Goal: Task Accomplishment & Management: Manage account settings

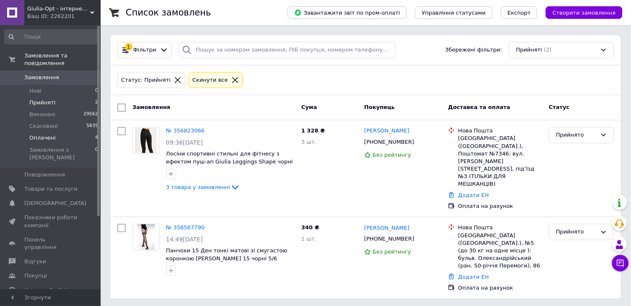
click at [53, 134] on span "Оплачені" at bounding box center [42, 138] width 26 height 8
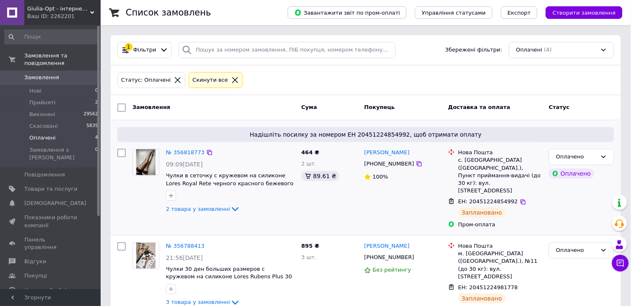
click at [305, 177] on div "89.61 ₴" at bounding box center [321, 176] width 38 height 10
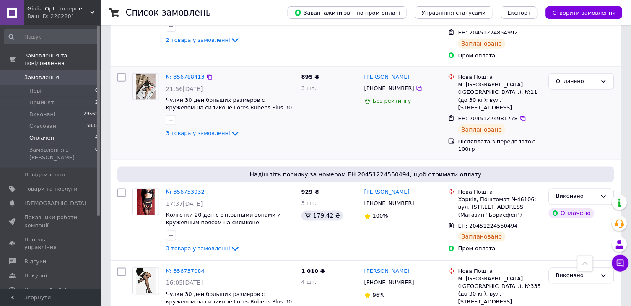
scroll to position [168, 0]
click at [185, 75] on link "№ 356788413" at bounding box center [185, 78] width 39 height 6
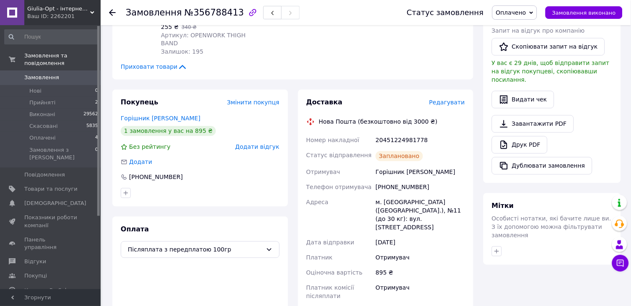
scroll to position [267, 0]
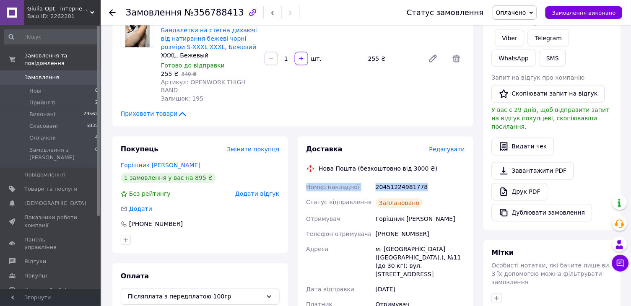
drag, startPoint x: 427, startPoint y: 184, endPoint x: 311, endPoint y: 178, distance: 116.0
click at [311, 180] on div "Номер накладної 20451224981778 Статус відправлення Заплановано Отримувач Горішн…" at bounding box center [386, 292] width 162 height 225
copy div "Номер накладної 20451224981778"
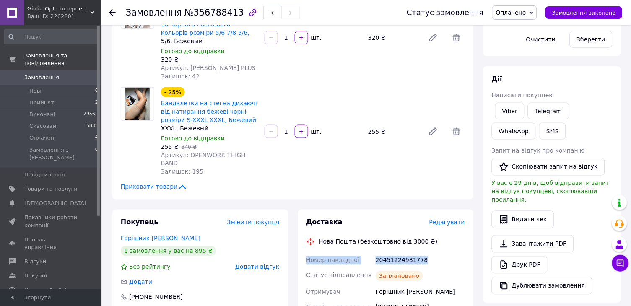
scroll to position [193, 0]
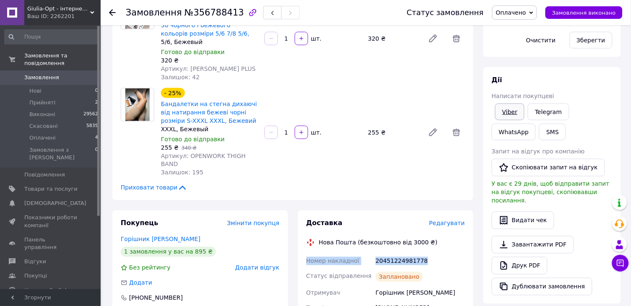
click at [510, 111] on link "Viber" at bounding box center [510, 112] width 29 height 17
click at [605, 14] on span "Замовлення виконано" at bounding box center [585, 13] width 64 height 6
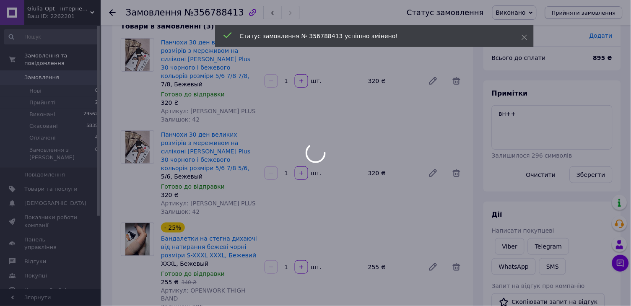
scroll to position [58, 0]
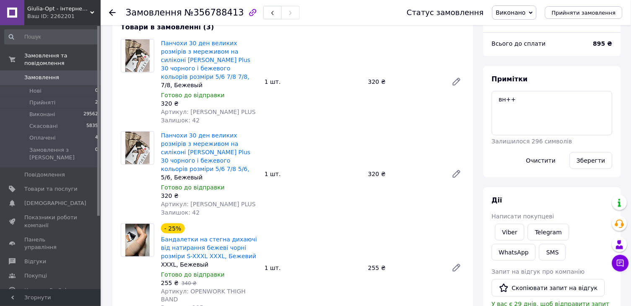
click at [110, 12] on use at bounding box center [112, 12] width 7 height 7
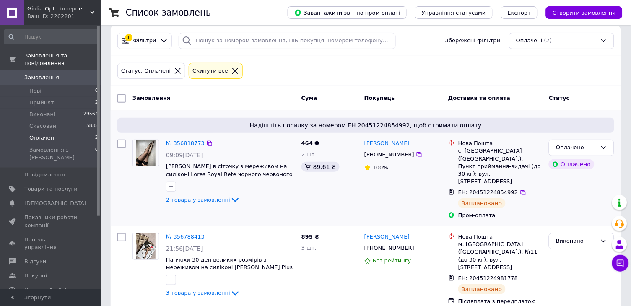
scroll to position [8, 0]
click at [184, 143] on link "№ 356818773" at bounding box center [185, 144] width 39 height 6
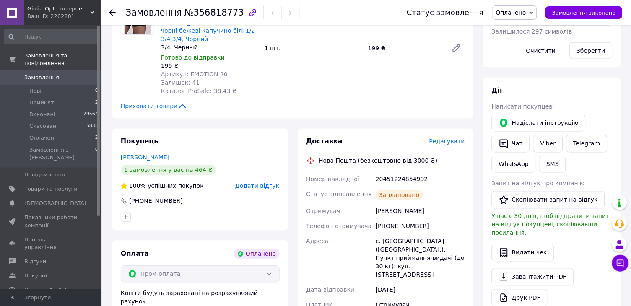
scroll to position [280, 0]
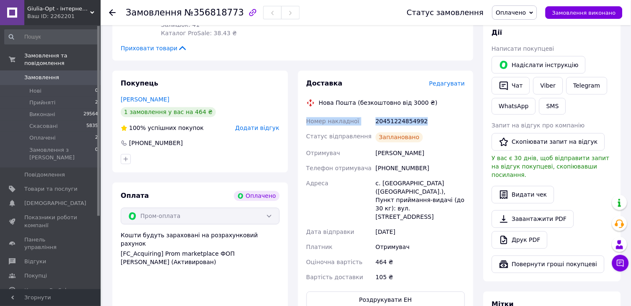
drag, startPoint x: 428, startPoint y: 113, endPoint x: 320, endPoint y: 104, distance: 109.1
click at [320, 104] on div "Доставка Редагувати Нова Пошта (безкоштовно від 3000 ₴) Номер накладної 2045122…" at bounding box center [386, 194] width 159 height 230
copy div "Номер накладної 20451224854992"
click at [554, 90] on link "Viber" at bounding box center [548, 86] width 29 height 18
click at [601, 14] on span "Замовлення виконано" at bounding box center [585, 13] width 64 height 6
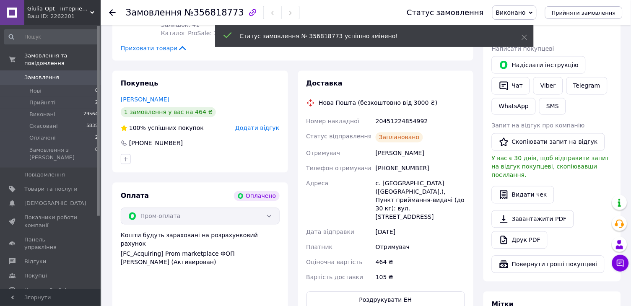
click at [111, 12] on use at bounding box center [112, 12] width 7 height 7
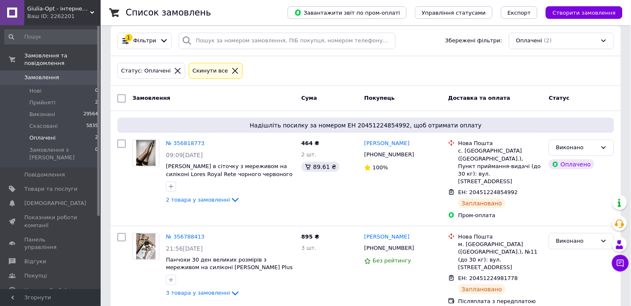
scroll to position [8, 0]
click at [54, 99] on span "Прийняті" at bounding box center [42, 103] width 26 height 8
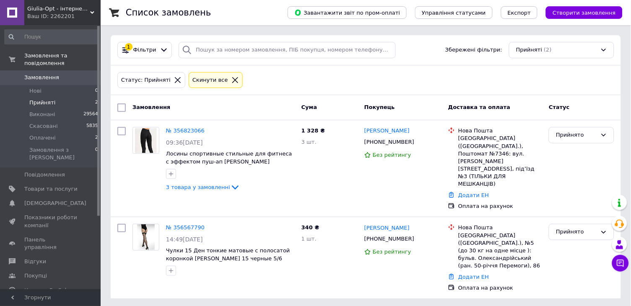
click at [294, 89] on div "Статус: Прийняті Cкинути все" at bounding box center [366, 80] width 501 height 20
click at [178, 224] on link "№ 356567790" at bounding box center [185, 227] width 39 height 6
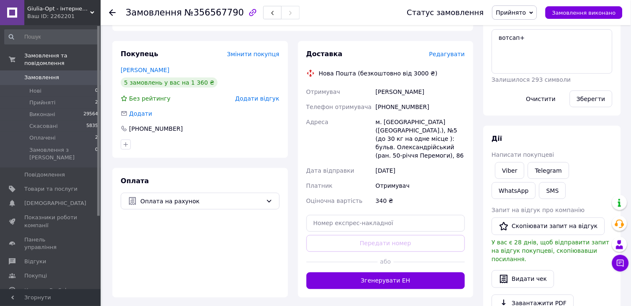
scroll to position [143, 0]
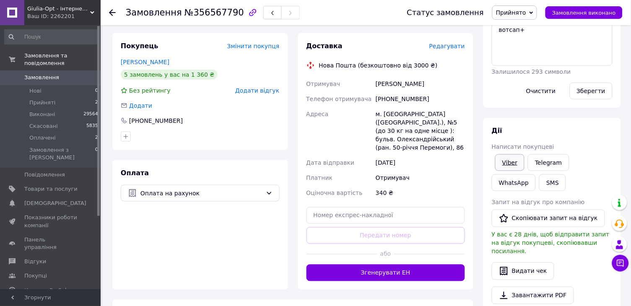
click at [501, 164] on link "Viber" at bounding box center [510, 162] width 29 height 17
click at [522, 175] on link "WhatsApp" at bounding box center [514, 183] width 44 height 17
click at [113, 11] on icon at bounding box center [112, 12] width 7 height 7
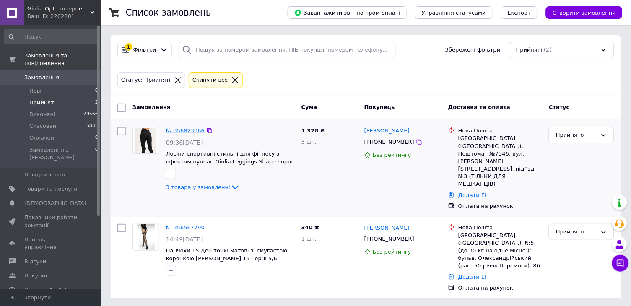
click at [190, 131] on link "№ 356823066" at bounding box center [185, 131] width 39 height 6
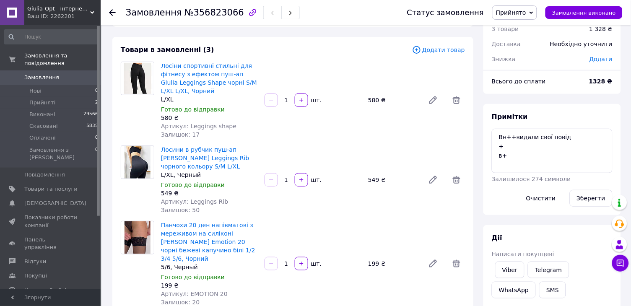
scroll to position [39, 0]
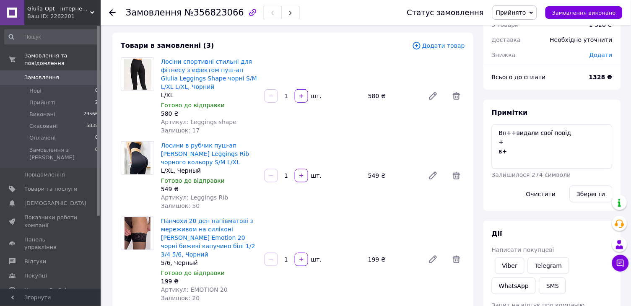
click at [111, 11] on icon at bounding box center [112, 12] width 7 height 7
